Goal: Task Accomplishment & Management: Use online tool/utility

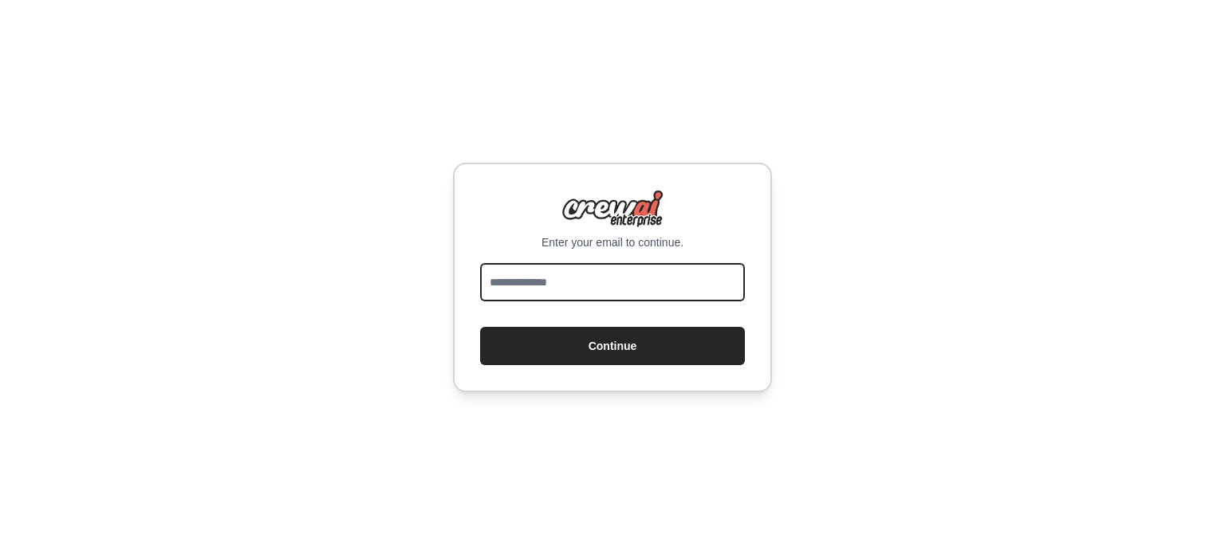
click at [548, 285] on input "email" at bounding box center [612, 282] width 265 height 38
type input "**********"
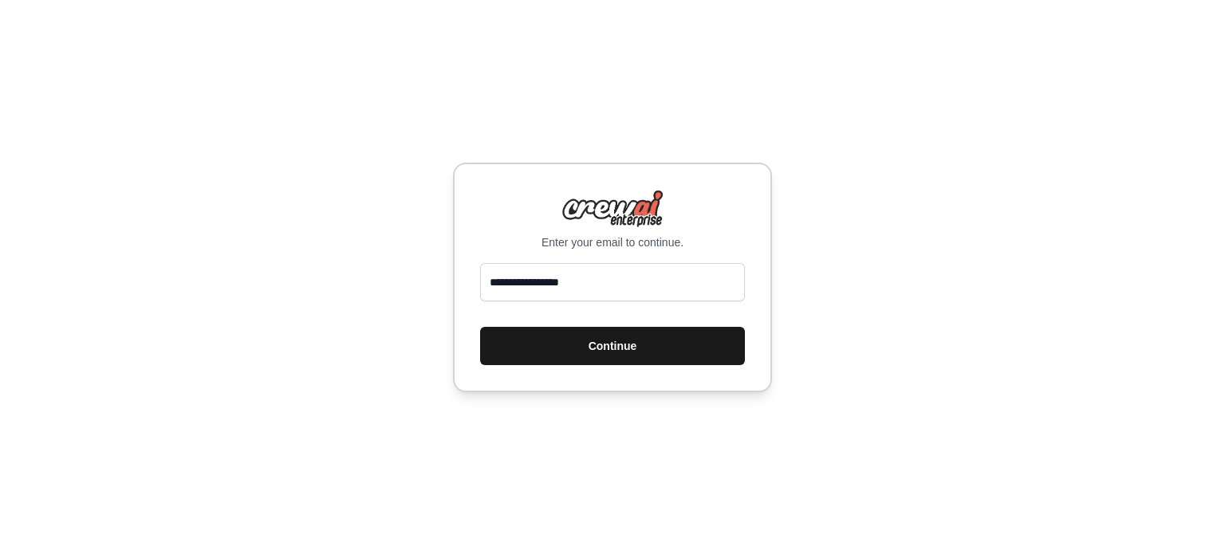
click at [607, 345] on button "Continue" at bounding box center [612, 346] width 265 height 38
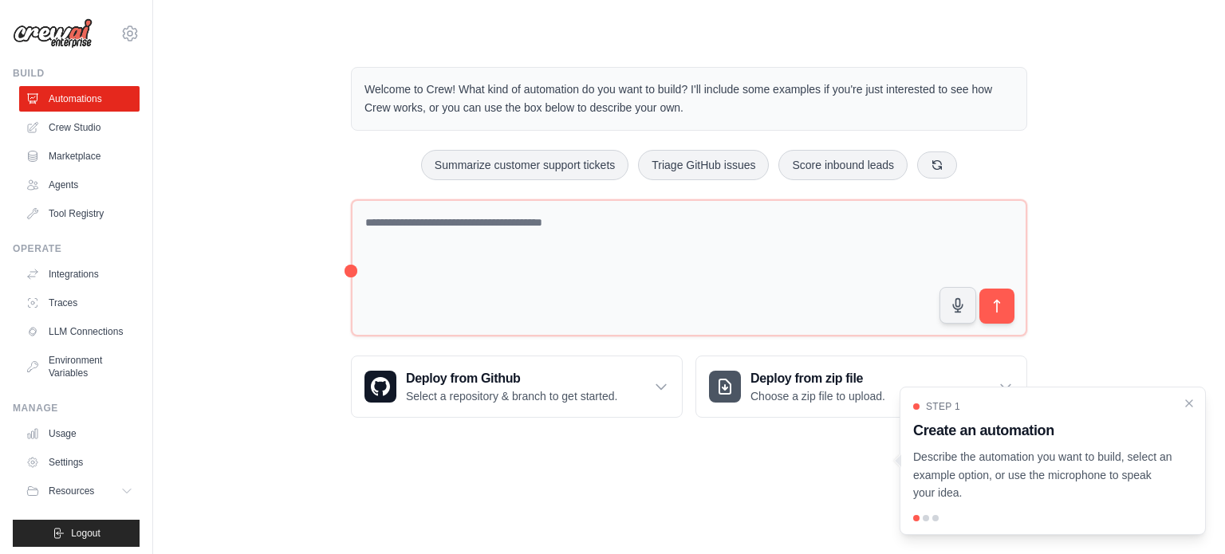
click at [930, 518] on div at bounding box center [1052, 518] width 279 height 6
click at [926, 410] on span "Step 1" at bounding box center [943, 406] width 34 height 13
click at [925, 521] on div at bounding box center [926, 518] width 6 height 6
click at [931, 520] on div at bounding box center [1052, 518] width 279 height 6
click at [1146, 452] on p "Describe the automation you want to build, select an example option, or use the…" at bounding box center [1043, 475] width 260 height 54
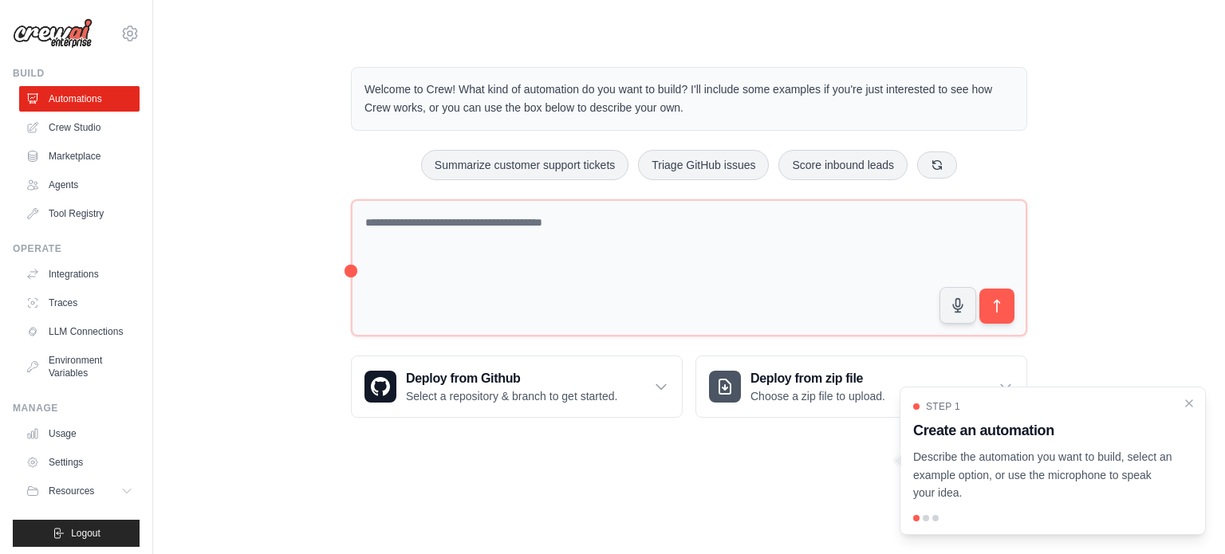
click at [1067, 462] on p "Describe the automation you want to build, select an example option, or use the…" at bounding box center [1043, 475] width 260 height 54
click at [972, 457] on p "Describe the automation you want to build, select an example option, or use the…" at bounding box center [1043, 475] width 260 height 54
click at [952, 451] on p "Describe the automation you want to build, select an example option, or use the…" at bounding box center [1043, 475] width 260 height 54
click at [69, 129] on link "Crew Studio" at bounding box center [81, 128] width 120 height 26
